Goal: Task Accomplishment & Management: Complete application form

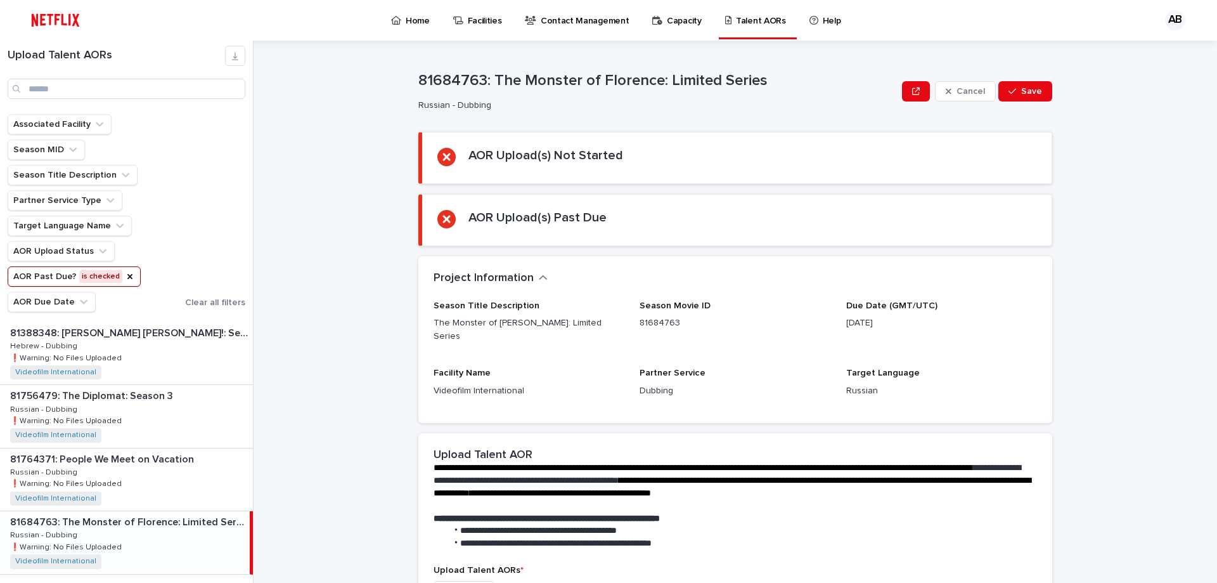
click at [102, 279] on button "AOR Past Due? is checked" at bounding box center [74, 276] width 133 height 20
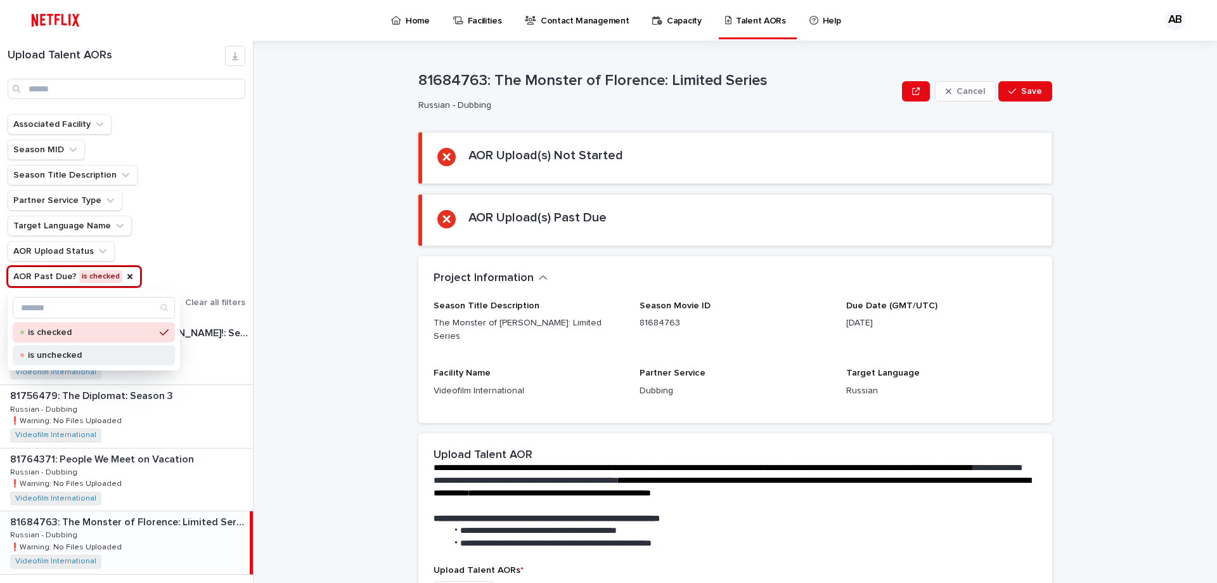
click at [72, 349] on div "is unchecked" at bounding box center [94, 355] width 162 height 20
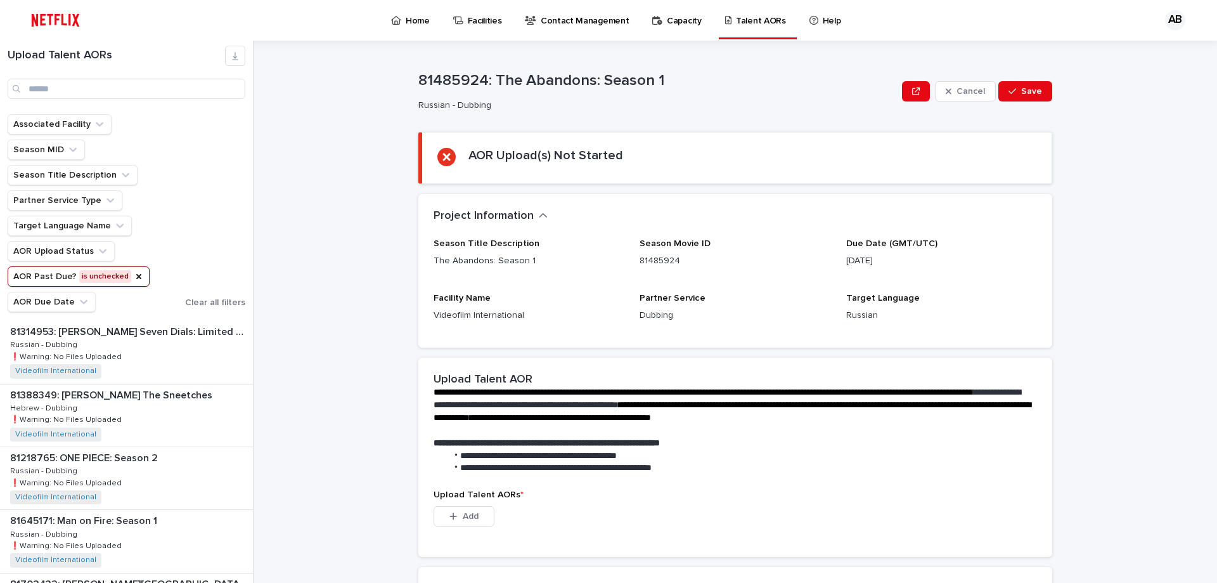
scroll to position [63, 0]
click at [191, 472] on div "81314953: [PERSON_NAME] Seven Dials: Limited Series 81314953: [PERSON_NAME] Sev…" at bounding box center [126, 479] width 253 height 62
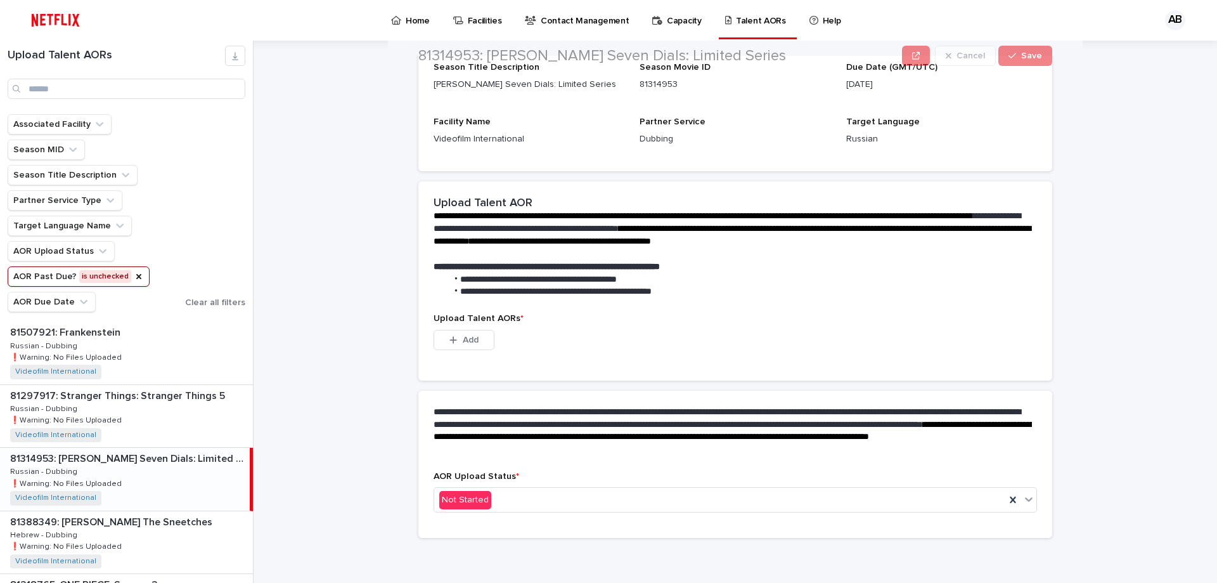
scroll to position [177, 0]
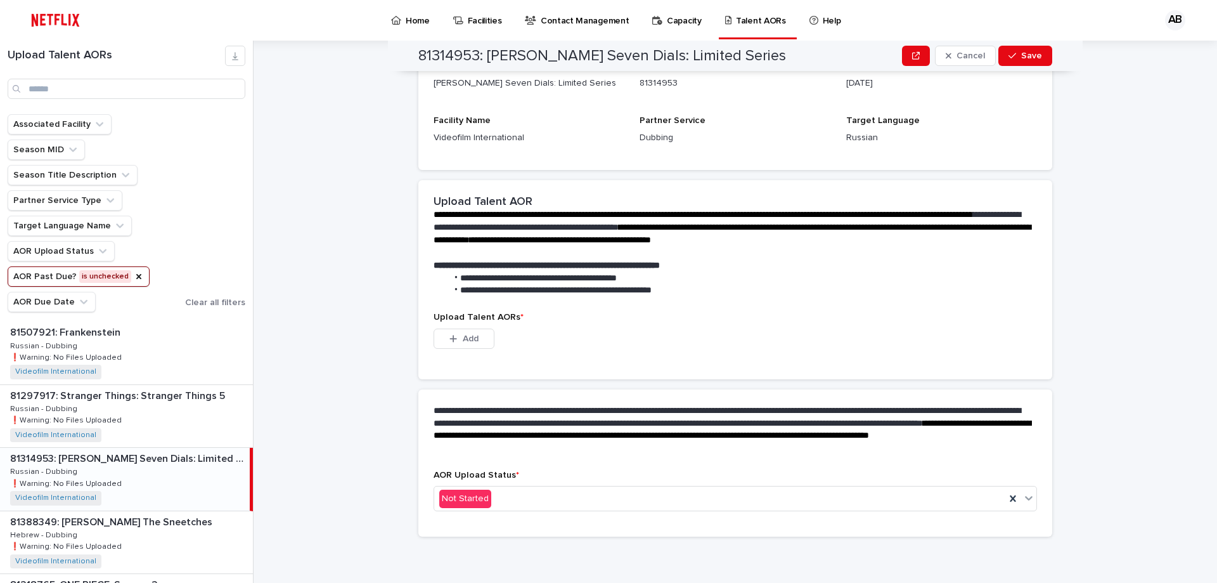
click at [607, 185] on div "**********" at bounding box center [735, 246] width 634 height 132
click at [554, 506] on div "Not Started" at bounding box center [719, 498] width 571 height 21
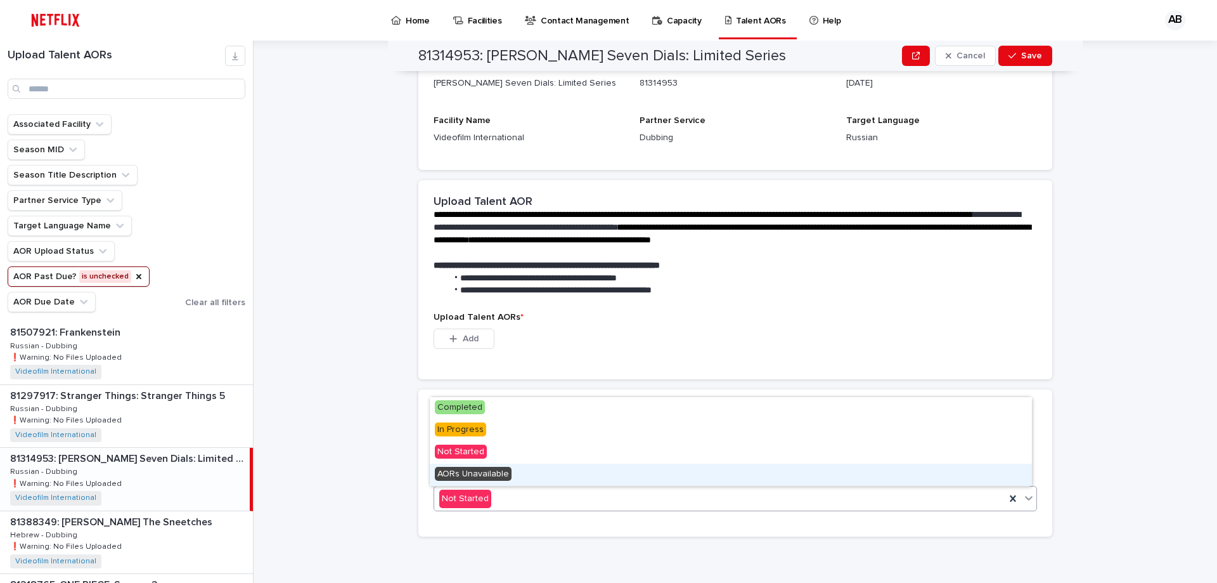
click at [371, 422] on div "**********" at bounding box center [743, 312] width 948 height 542
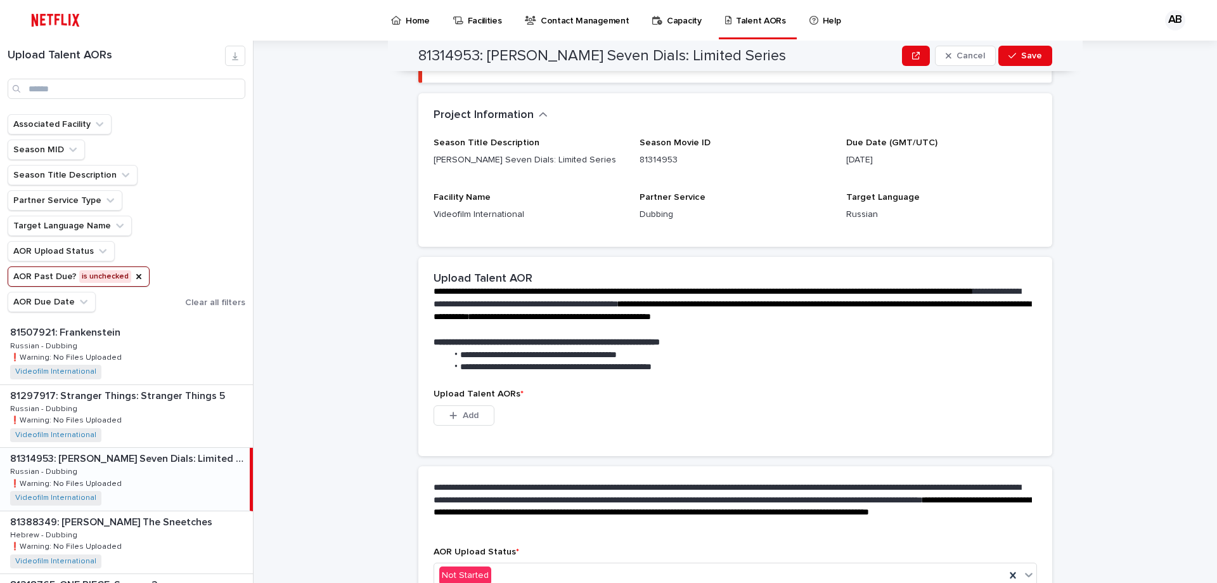
scroll to position [0, 0]
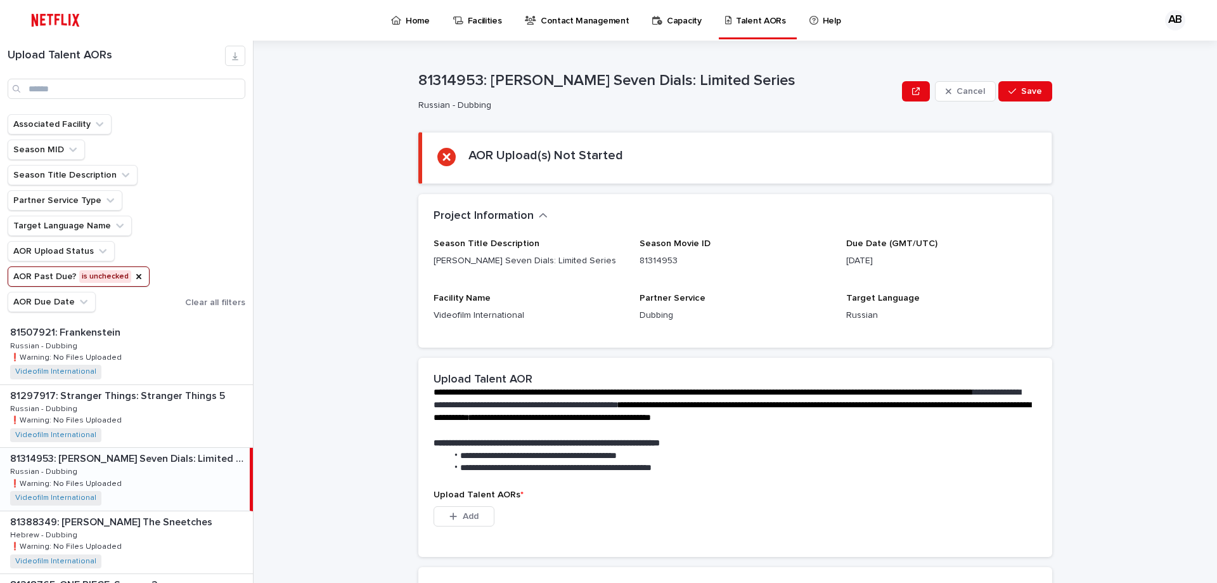
click at [529, 214] on button "Project Information" at bounding box center [491, 216] width 114 height 14
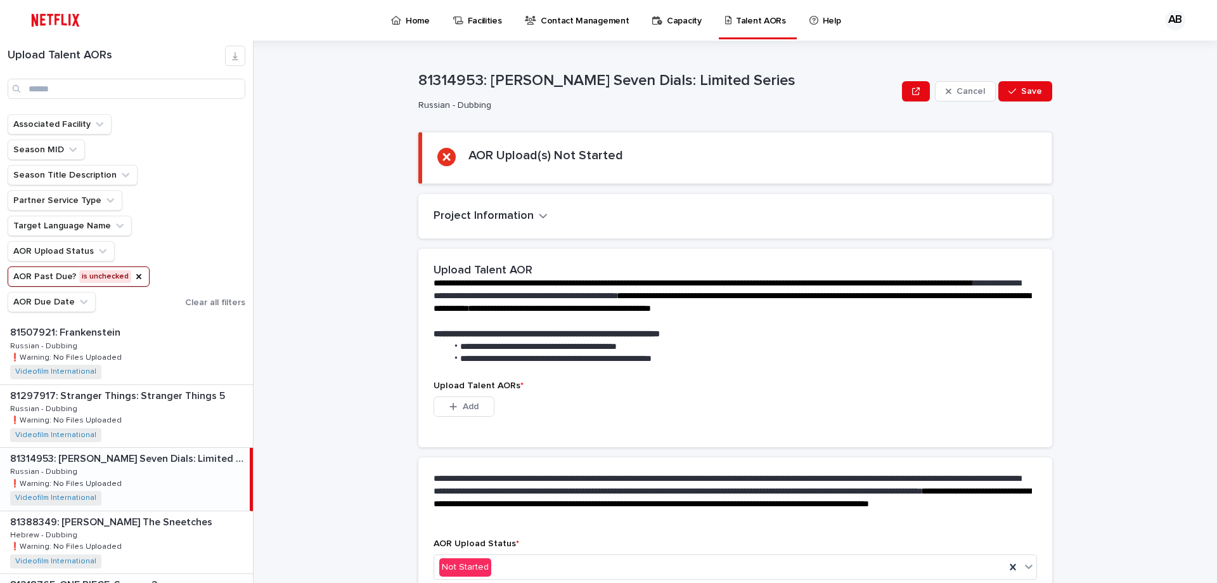
click at [529, 214] on button "Project Information" at bounding box center [491, 216] width 114 height 14
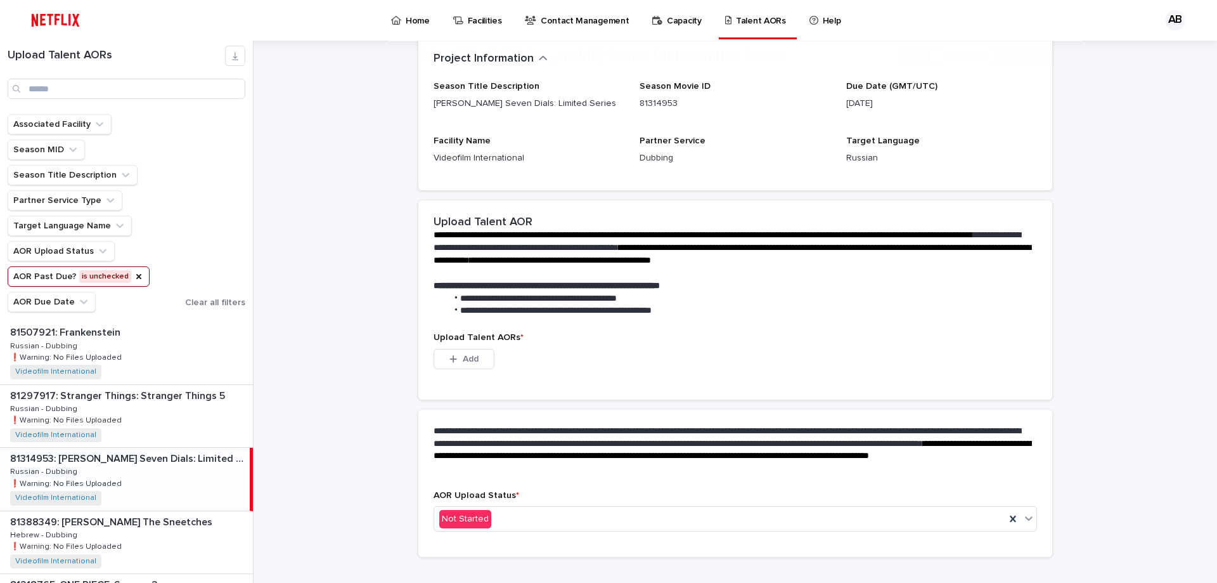
scroll to position [177, 0]
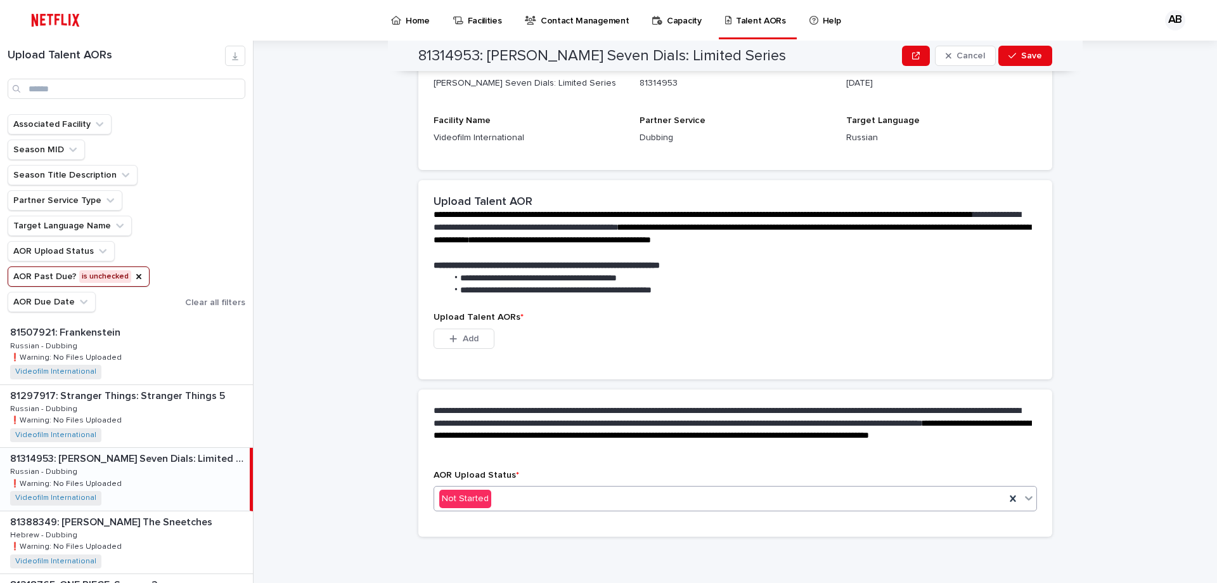
click at [495, 500] on div "Not Started" at bounding box center [719, 498] width 571 height 21
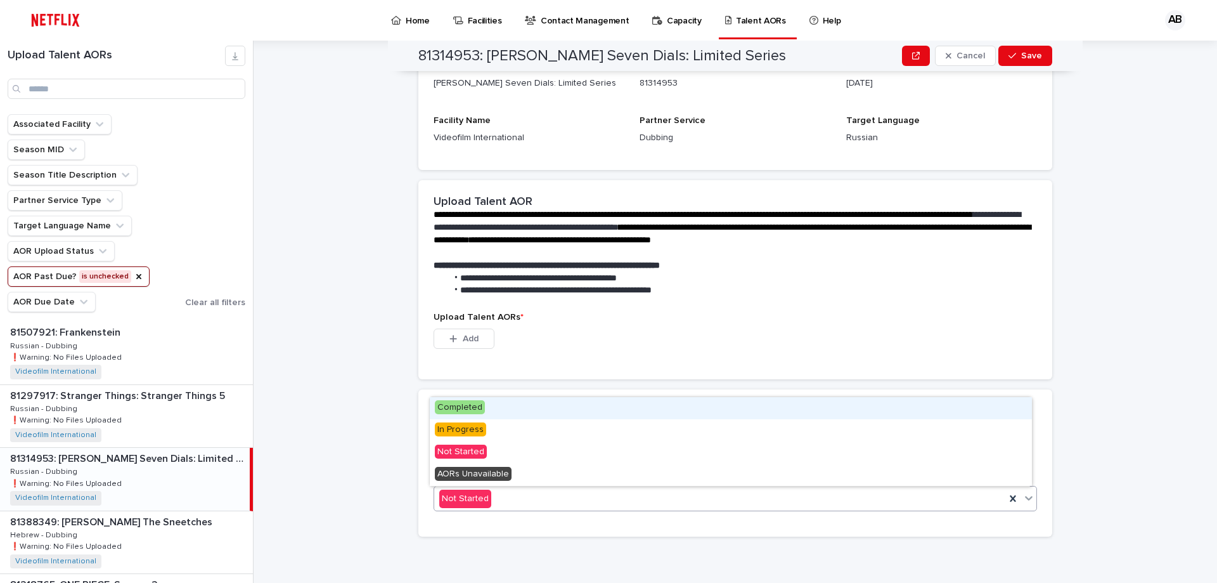
click at [528, 346] on div "This file cannot be opened Download File Add" at bounding box center [735, 340] width 603 height 25
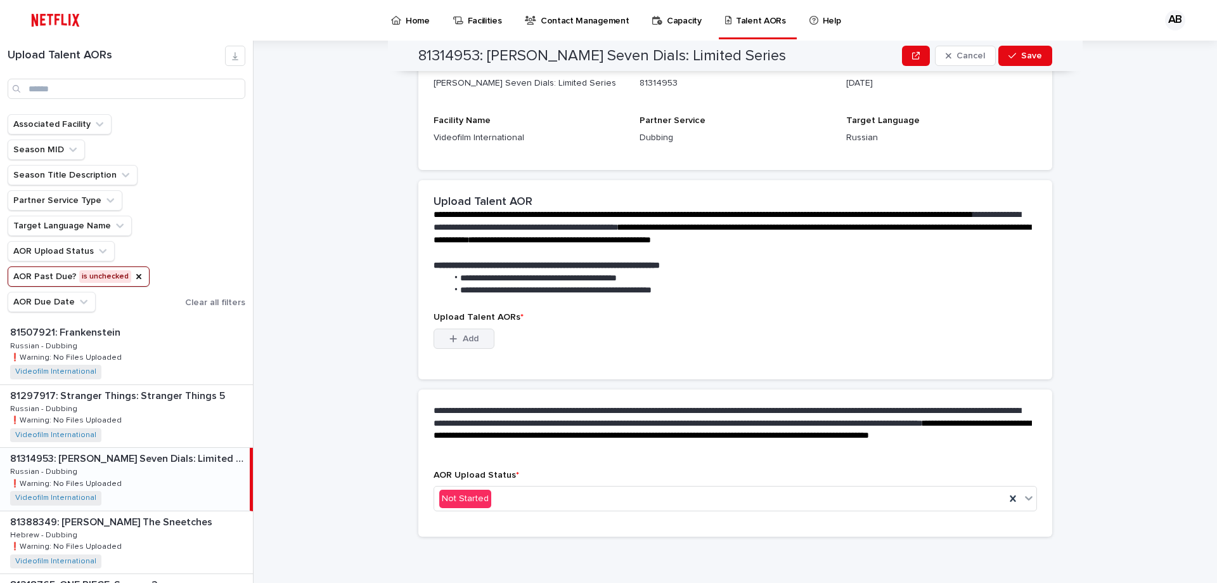
click at [468, 334] on span "Add" at bounding box center [471, 338] width 16 height 9
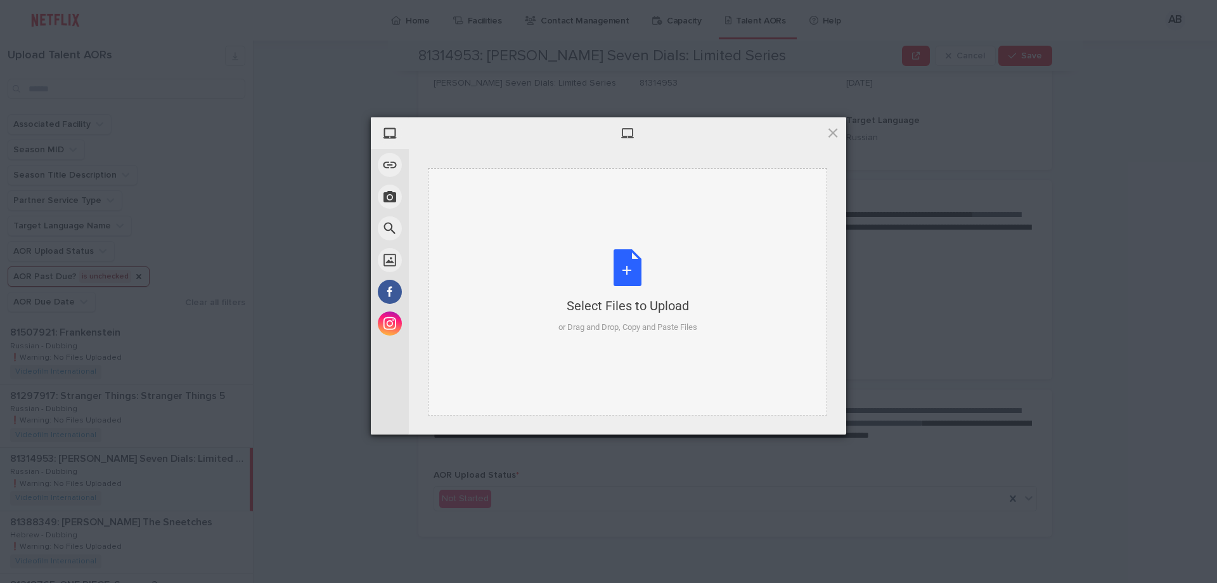
click at [606, 285] on div "Select Files to Upload or Drag and Drop, Copy and Paste Files" at bounding box center [627, 291] width 139 height 84
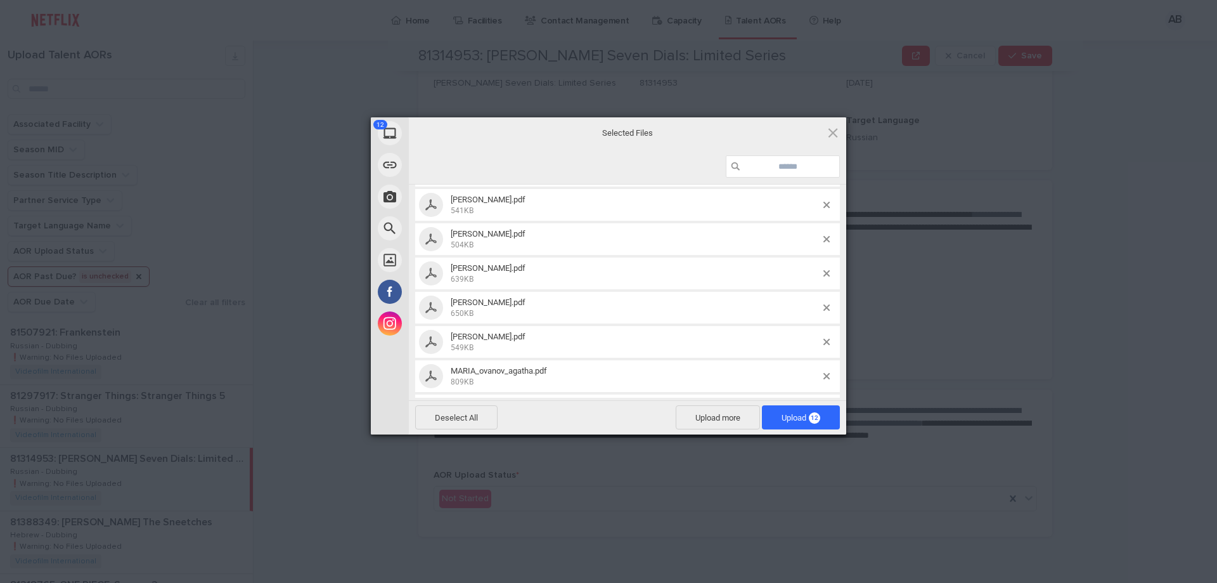
scroll to position [236, 0]
click at [607, 420] on span "12" at bounding box center [814, 417] width 11 height 11
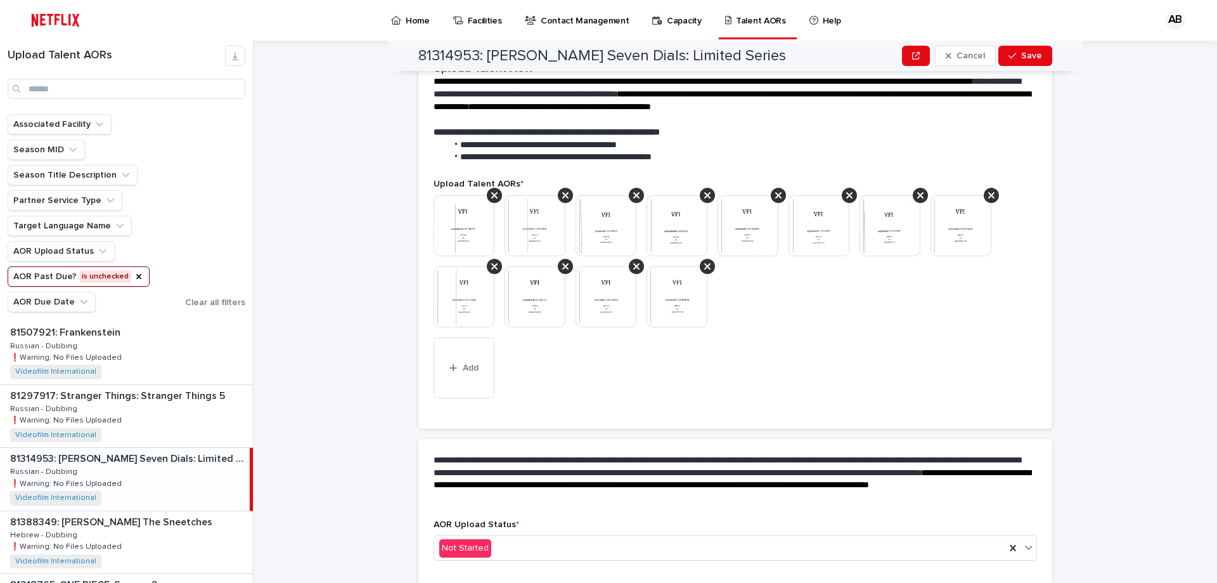
scroll to position [238, 0]
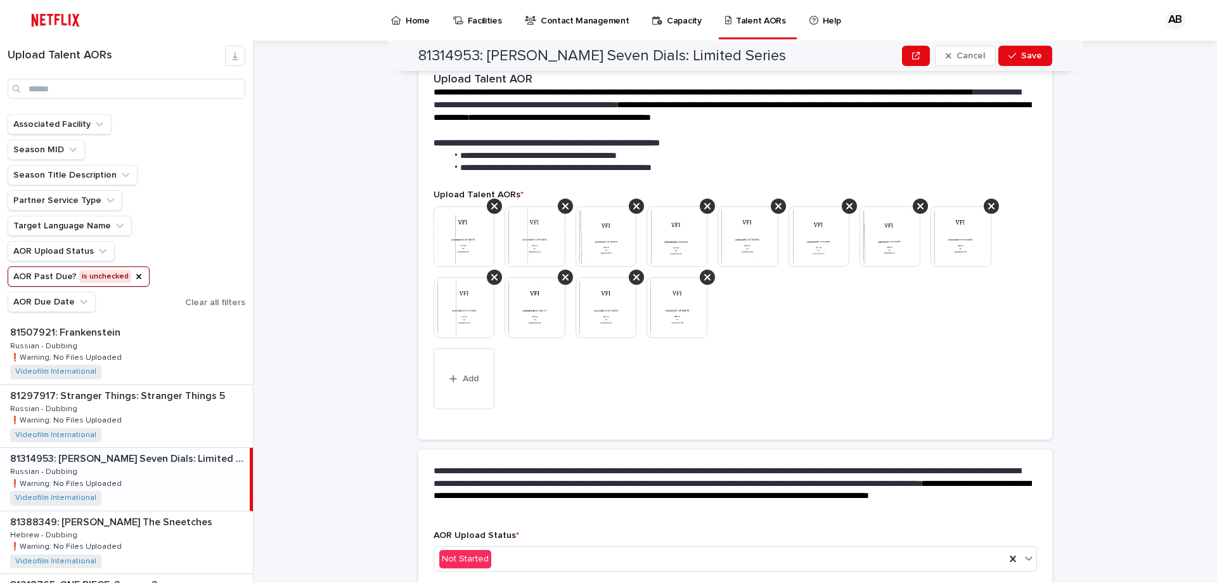
click at [607, 205] on div "**********" at bounding box center [743, 312] width 948 height 542
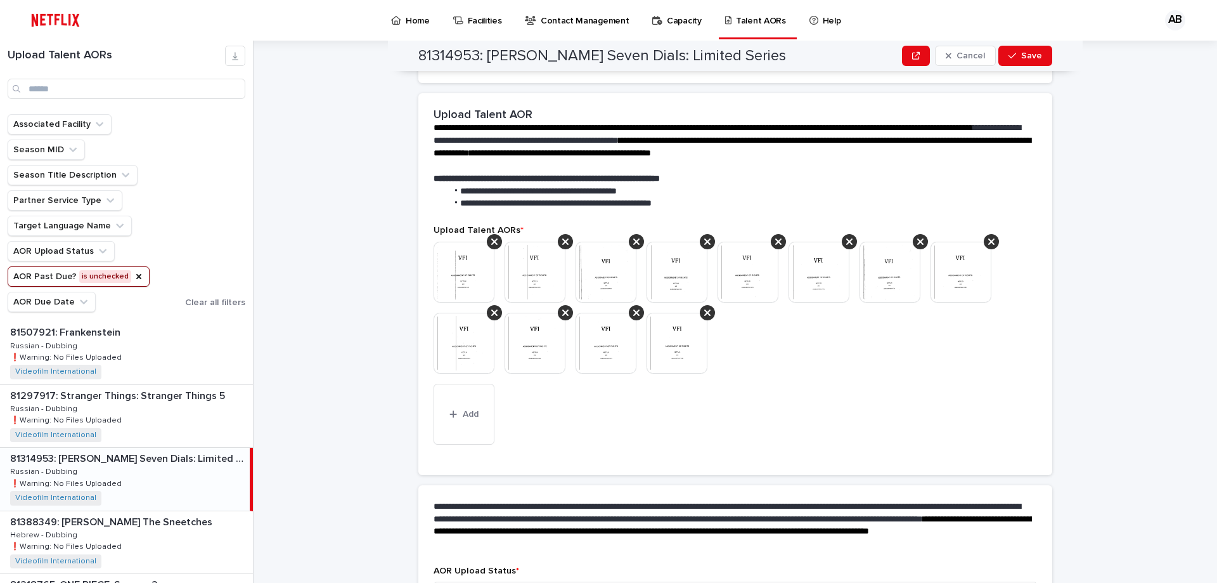
scroll to position [0, 0]
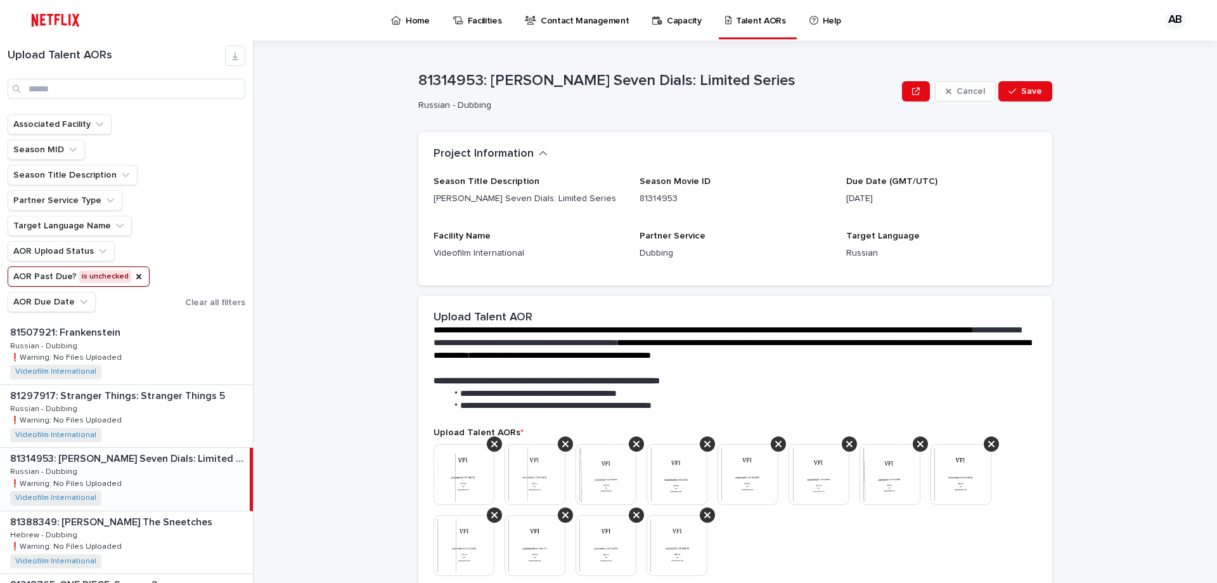
click at [607, 154] on div "**********" at bounding box center [743, 312] width 948 height 542
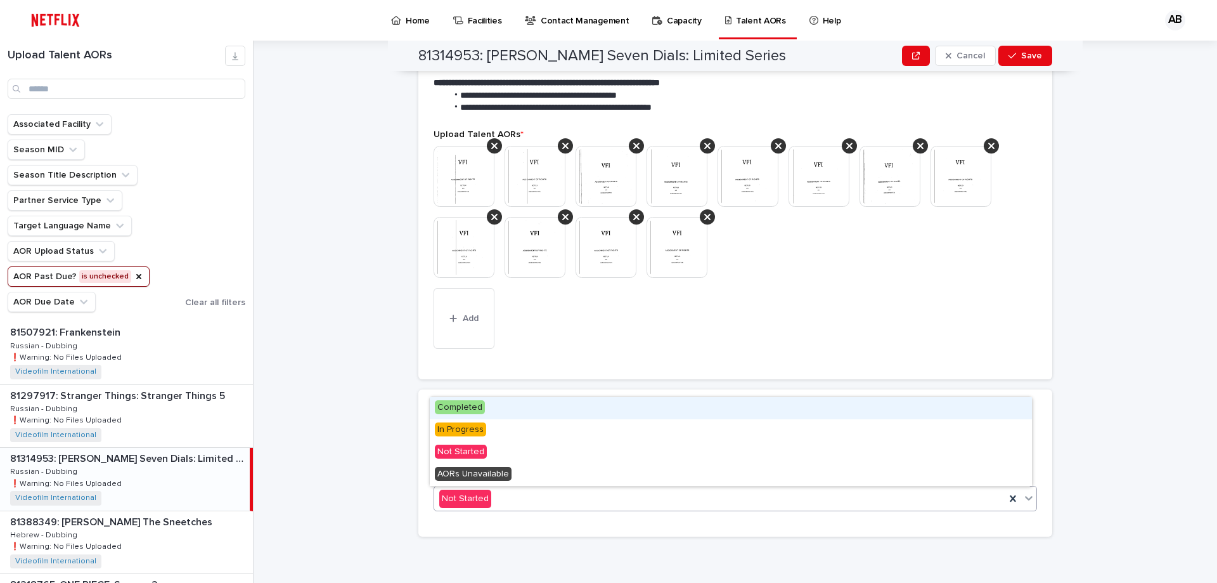
click at [550, 494] on div "Not Started" at bounding box center [719, 498] width 571 height 21
click at [473, 411] on span "Completed" at bounding box center [460, 407] width 50 height 14
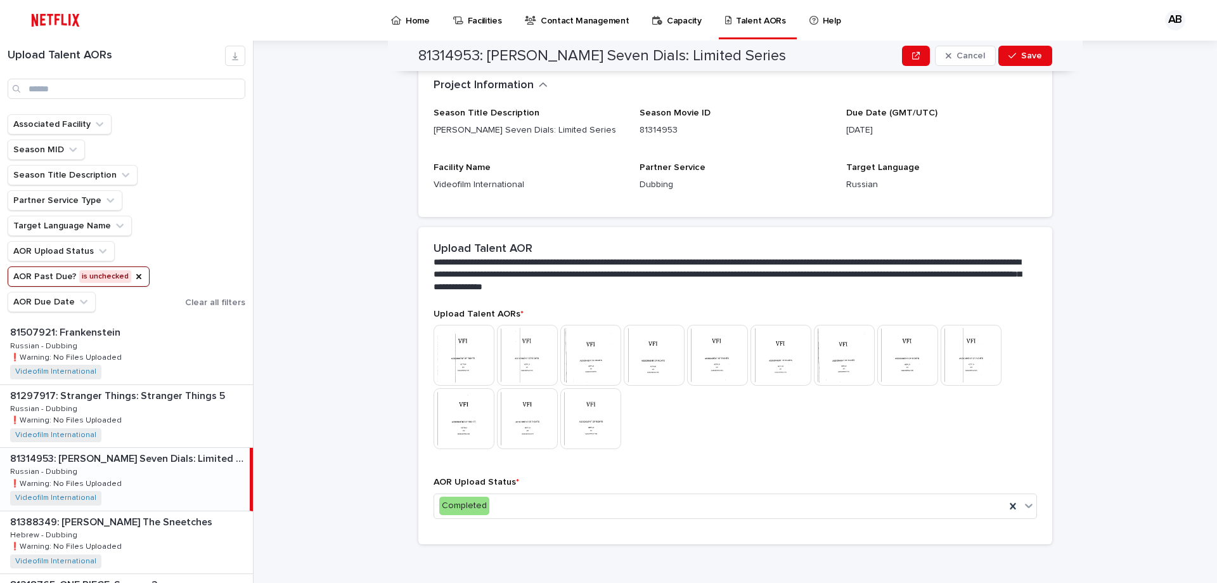
scroll to position [0, 0]
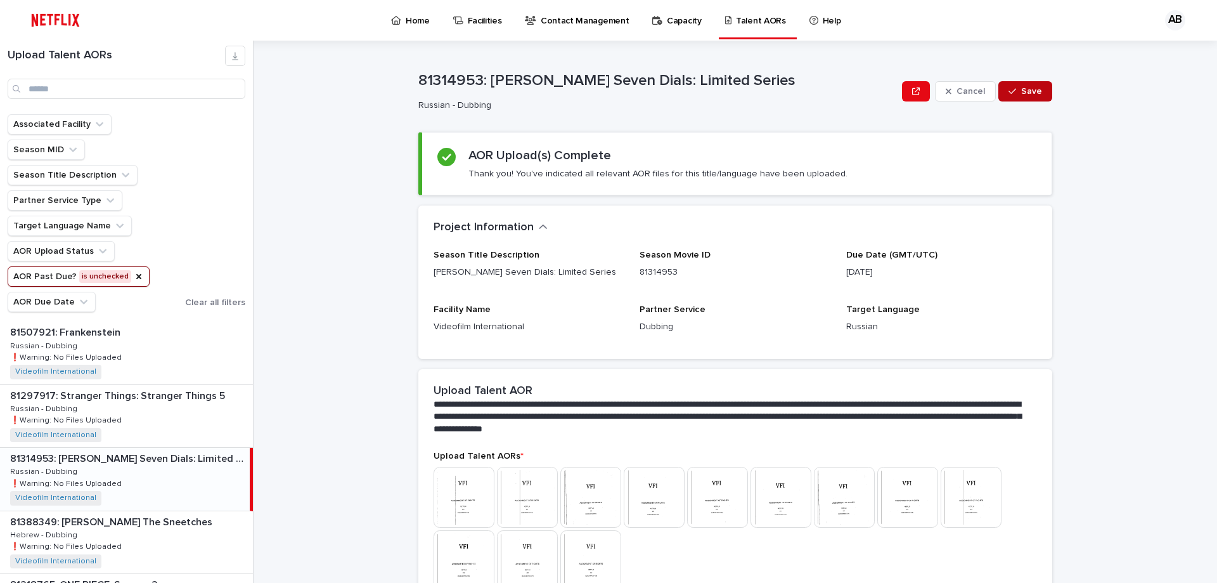
click at [607, 94] on span "Save" at bounding box center [1031, 91] width 21 height 9
